Goal: Check status: Check status

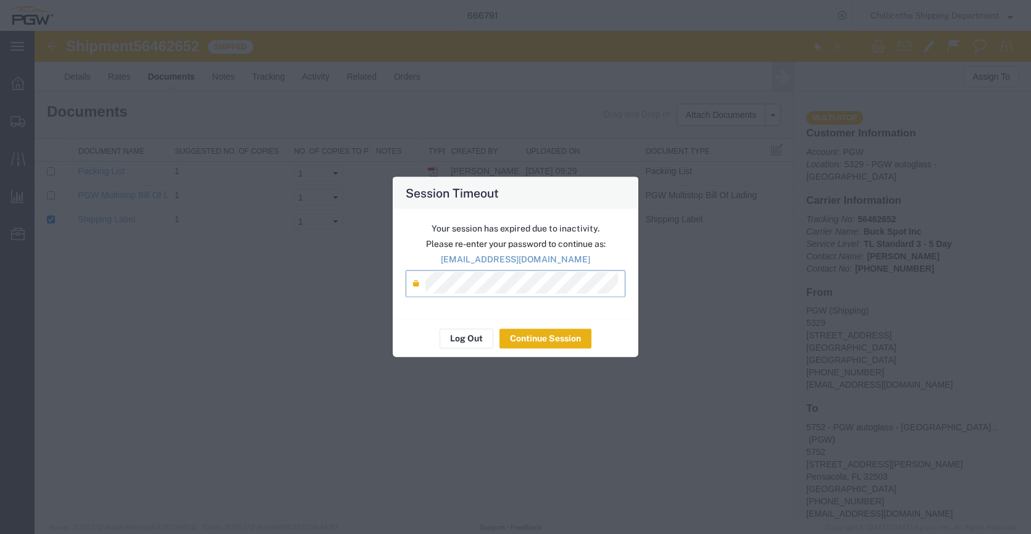
click at [526, 341] on button "Continue Session" at bounding box center [546, 338] width 92 height 20
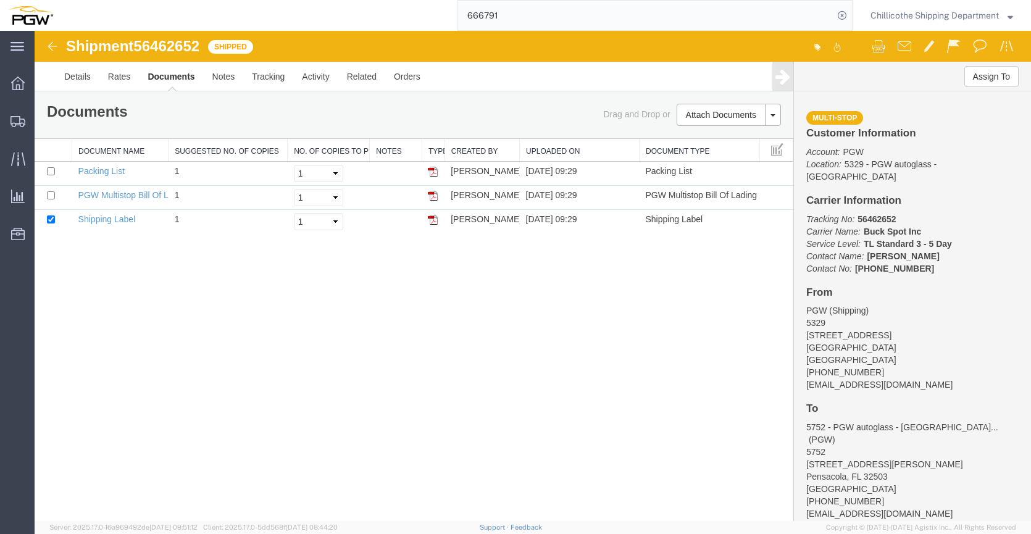
click at [500, 15] on input "666791" at bounding box center [645, 16] width 375 height 30
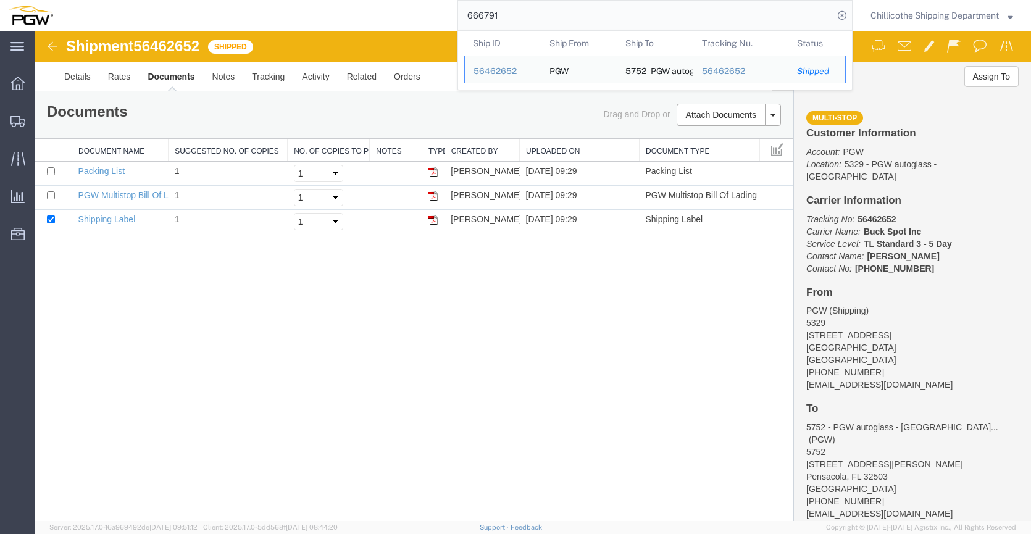
click at [502, 17] on input "666791" at bounding box center [645, 16] width 375 height 30
paste input "84"
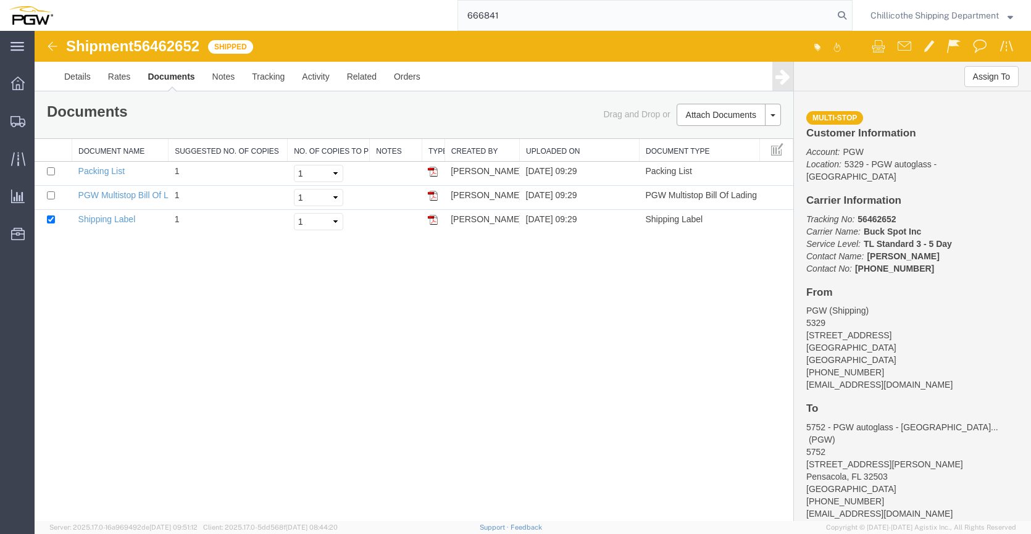
type input "666841"
click at [847, 9] on form "666841" at bounding box center [655, 15] width 395 height 31
click at [837, 17] on icon at bounding box center [842, 15] width 17 height 17
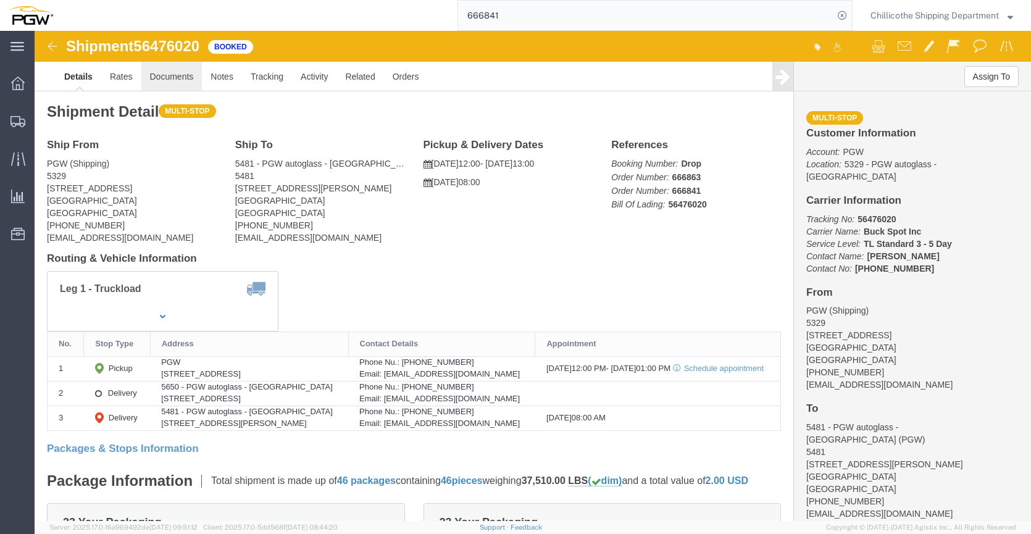
click link "Documents"
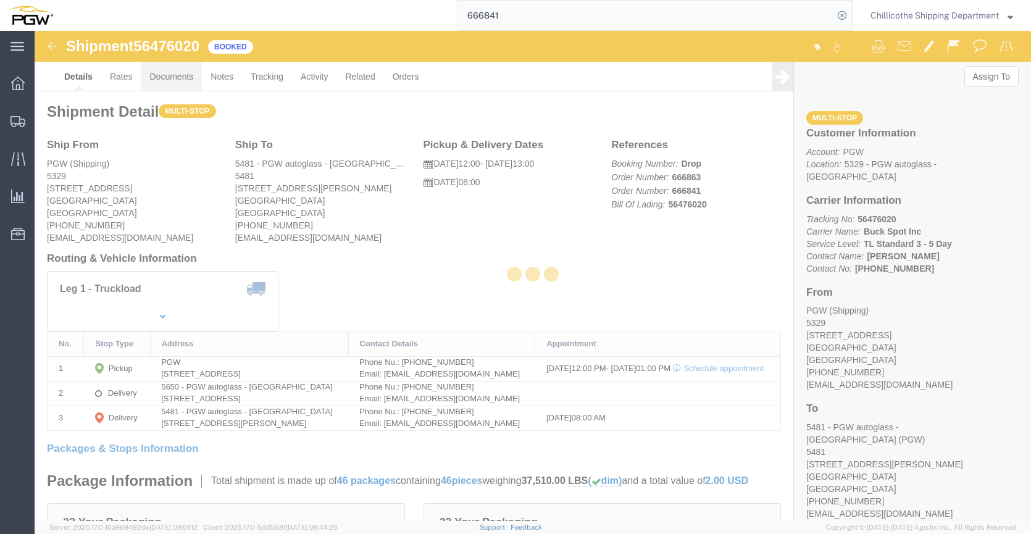
click at [173, 79] on div at bounding box center [533, 276] width 997 height 490
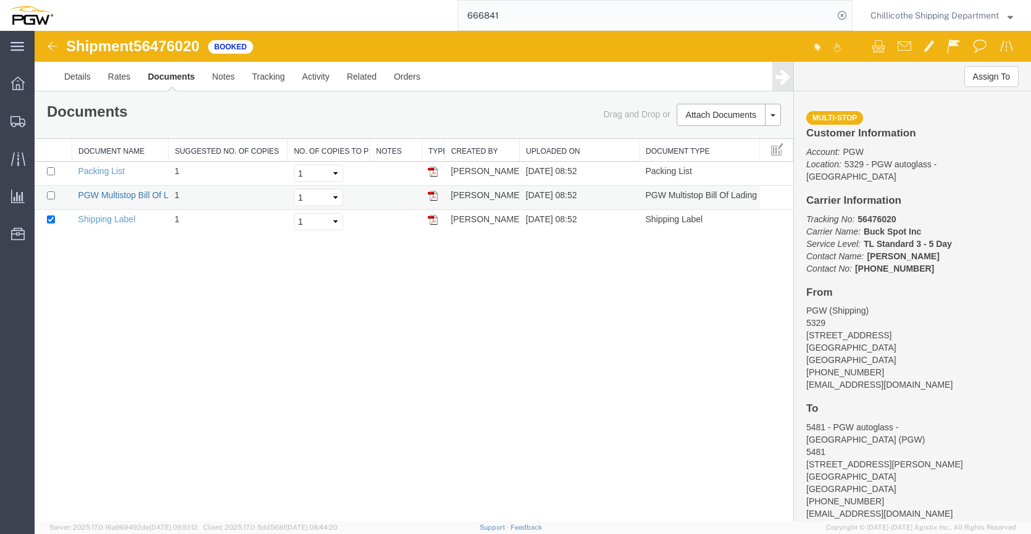
click at [115, 196] on link "PGW Multistop Bill Of Lading" at bounding box center [134, 195] width 112 height 10
